Goal: Find specific page/section

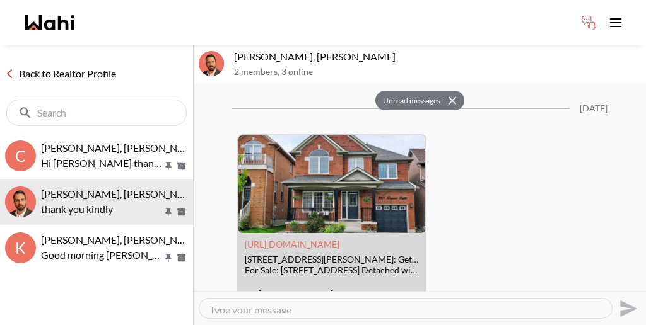
scroll to position [1719, 0]
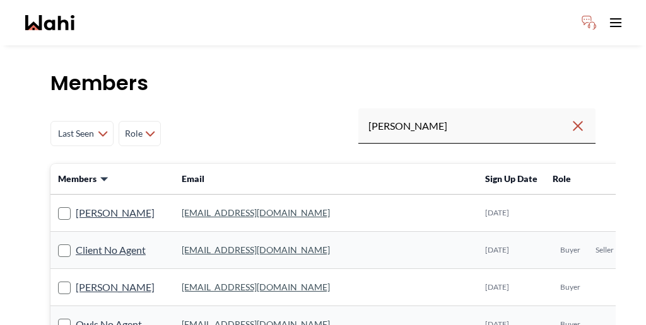
drag, startPoint x: 484, startPoint y: 95, endPoint x: 388, endPoint y: 86, distance: 96.8
click at [388, 108] on div "Last Seen Less day than [DATE] [DATE] - [DATE] [DATE] - [DATE] [DATE] - [DATE] …" at bounding box center [322, 133] width 545 height 50
type input "[PERSON_NAME]"
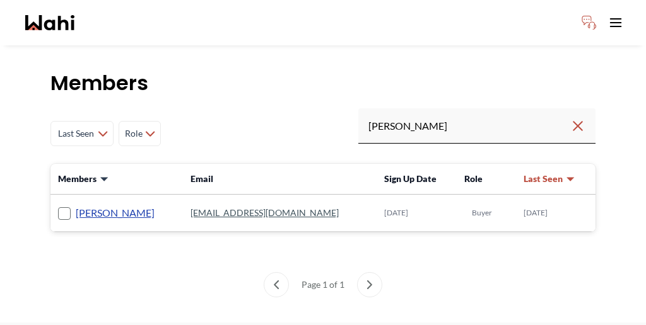
click at [96, 205] on link "[PERSON_NAME]" at bounding box center [115, 213] width 79 height 16
